Goal: Task Accomplishment & Management: Manage account settings

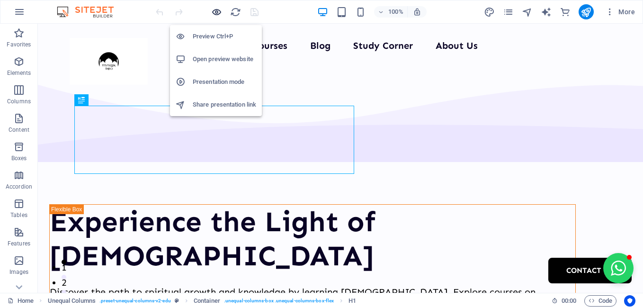
click at [217, 16] on icon "button" at bounding box center [216, 12] width 11 height 11
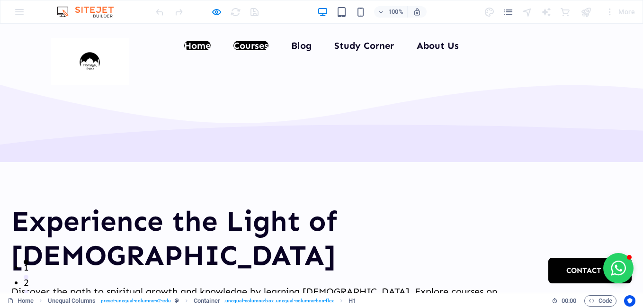
click at [247, 43] on link "Courses" at bounding box center [250, 45] width 35 height 9
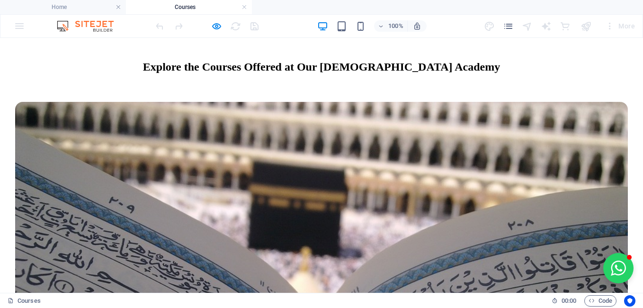
scroll to position [710, 0]
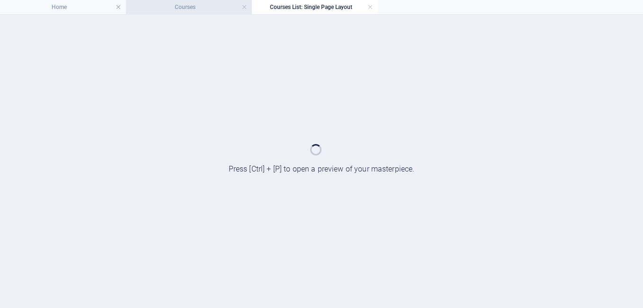
click at [202, 9] on h4 "Courses" at bounding box center [189, 7] width 126 height 10
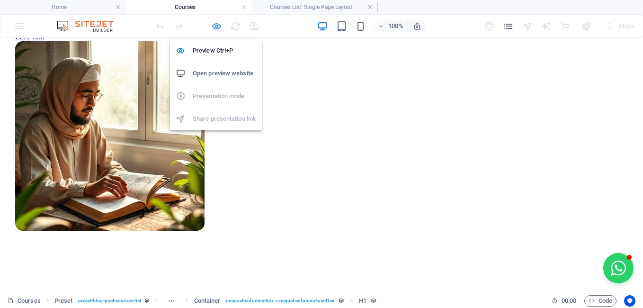
click at [220, 26] on icon "button" at bounding box center [216, 26] width 11 height 11
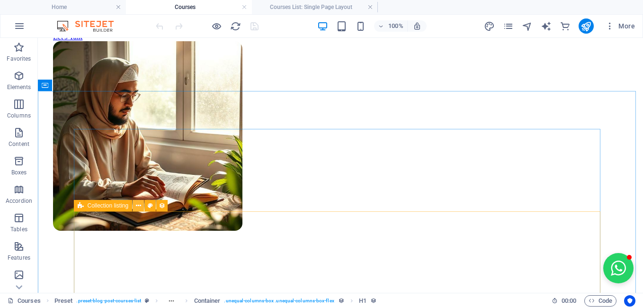
click at [134, 206] on button at bounding box center [138, 205] width 11 height 11
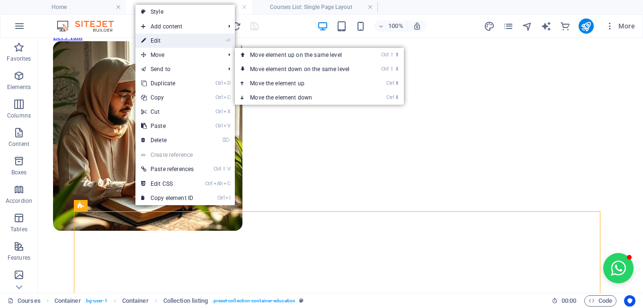
click at [182, 45] on link "⏎ Edit" at bounding box center [167, 41] width 64 height 14
select select "67528df322a75323b50a7c9b"
select select "createdAt_DESC"
select select "columns.our-top-course"
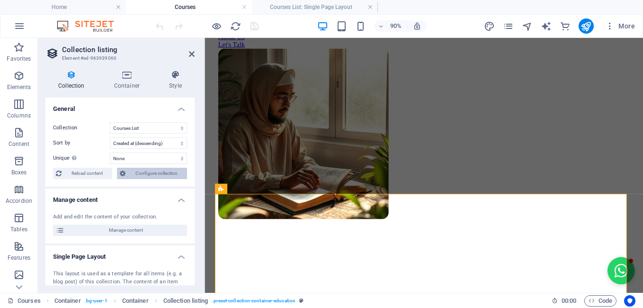
click at [149, 174] on span "Configure collection" at bounding box center [156, 173] width 56 height 11
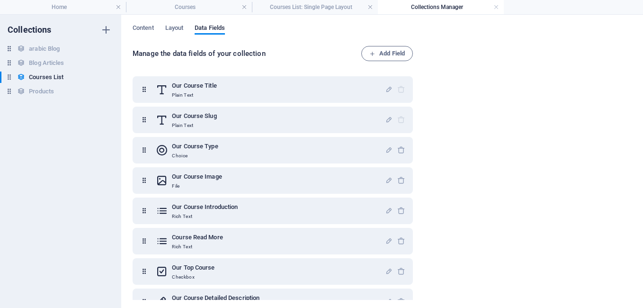
click at [129, 30] on div "Content Layout Data Fields Manage the data fields of your collection Add Field …" at bounding box center [382, 161] width 522 height 293
click at [141, 30] on span "Content" at bounding box center [143, 28] width 21 height 13
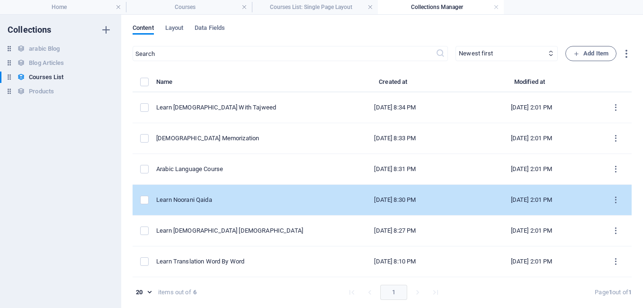
click at [227, 198] on div "Learn Noorani Qaida" at bounding box center [237, 200] width 163 height 9
select select "Learn Noorani Qaida Online"
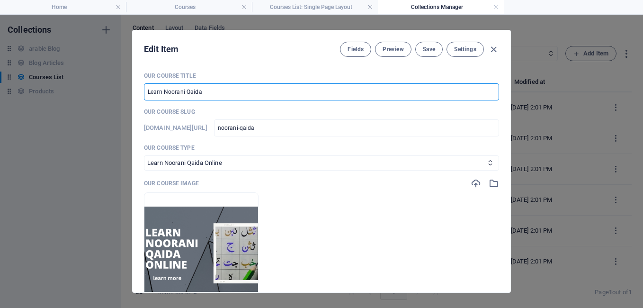
drag, startPoint x: 202, startPoint y: 92, endPoint x: 134, endPoint y: 92, distance: 68.2
click at [134, 92] on div "Our Course Title Learn Noorani Qaida ​ Our Course Slug [DOMAIN_NAME][URL] noora…" at bounding box center [322, 178] width 378 height 228
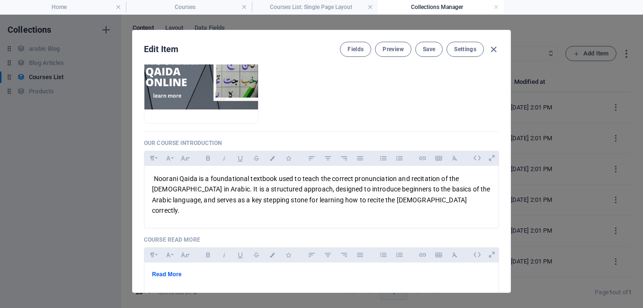
scroll to position [189, 0]
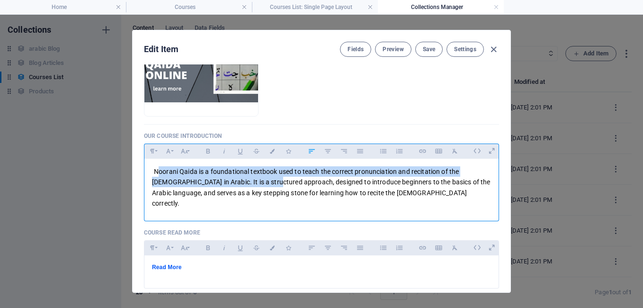
drag, startPoint x: 157, startPoint y: 171, endPoint x: 248, endPoint y: 179, distance: 91.3
click at [248, 179] on span "Noorani Qaida is a foundational textbook used to teach the correct pronunciatio…" at bounding box center [321, 187] width 338 height 39
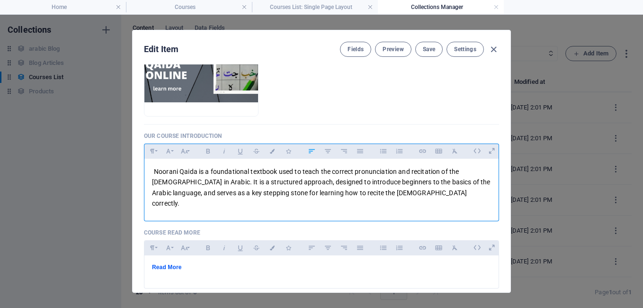
click at [383, 192] on p "Noorani Qaida is a foundational textbook used to teach the correct pronunciatio…" at bounding box center [321, 187] width 339 height 43
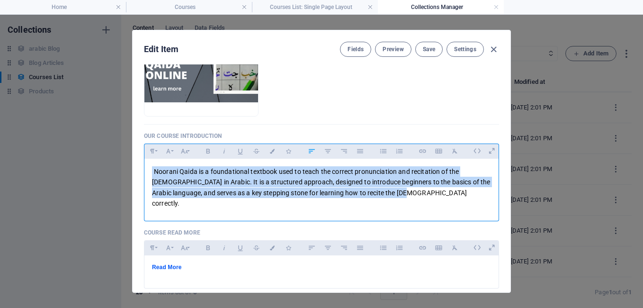
drag, startPoint x: 383, startPoint y: 192, endPoint x: 150, endPoint y: 170, distance: 234.1
click at [150, 170] on div "Noorani Qaida is a foundational textbook used to teach the correct pronunciatio…" at bounding box center [321, 188] width 354 height 58
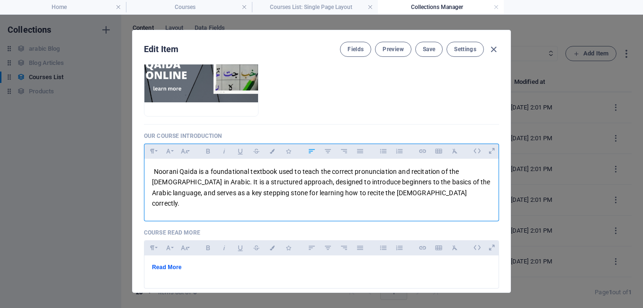
drag, startPoint x: 217, startPoint y: 195, endPoint x: 231, endPoint y: 188, distance: 15.2
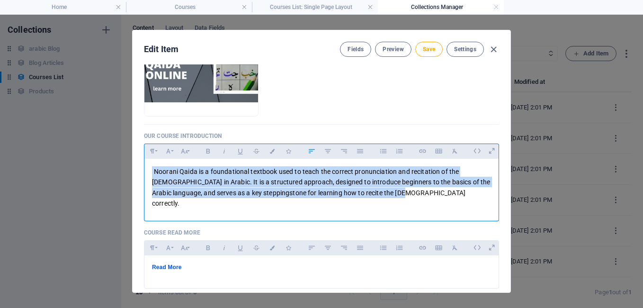
drag, startPoint x: 386, startPoint y: 193, endPoint x: 152, endPoint y: 171, distance: 235.4
click at [152, 171] on p "Noorani Qaida is a foundational textbook used to teach the correct pronunciatio…" at bounding box center [321, 187] width 339 height 43
copy span "Noorani Qaida is a foundational textbook used to teach the correct pronunciatio…"
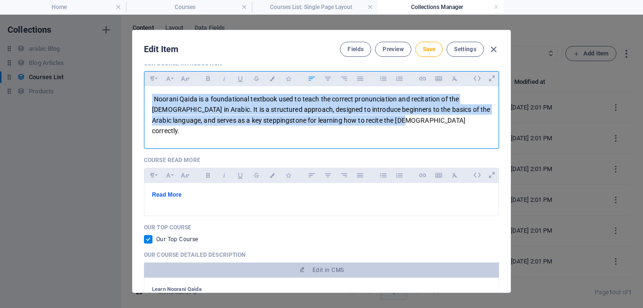
scroll to position [331, 0]
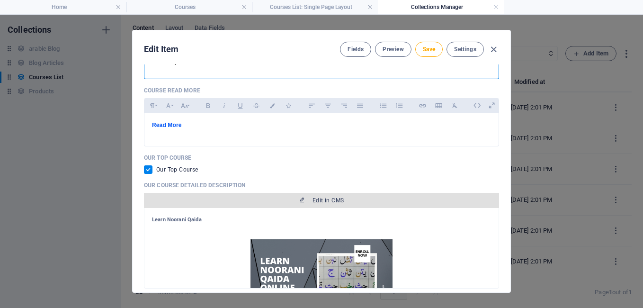
click at [321, 197] on span "Edit in CMS" at bounding box center [328, 201] width 31 height 8
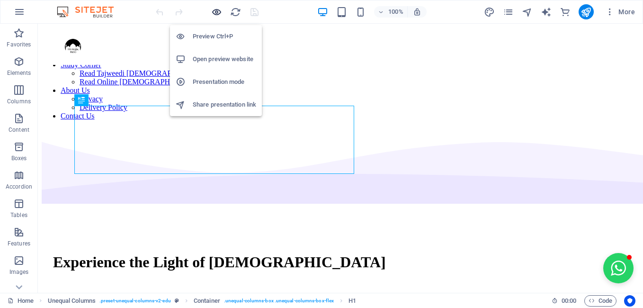
click at [220, 14] on icon "button" at bounding box center [216, 12] width 11 height 11
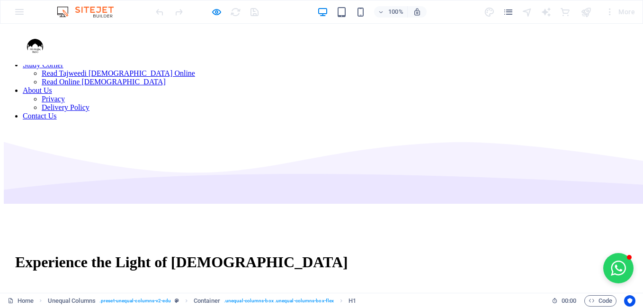
click at [47, 45] on link "Courses" at bounding box center [35, 48] width 25 height 8
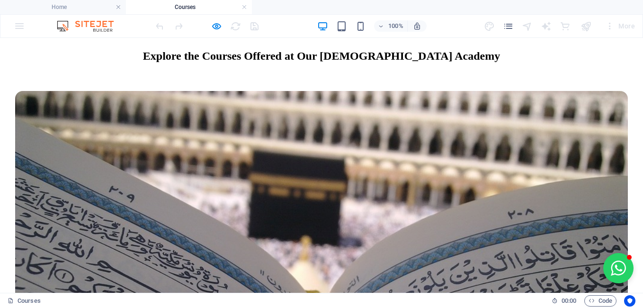
scroll to position [758, 0]
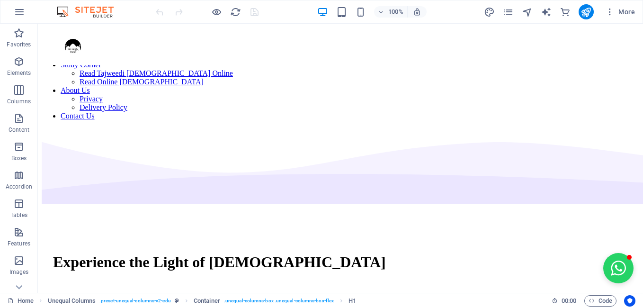
scroll to position [331, 0]
